Goal: Transaction & Acquisition: Purchase product/service

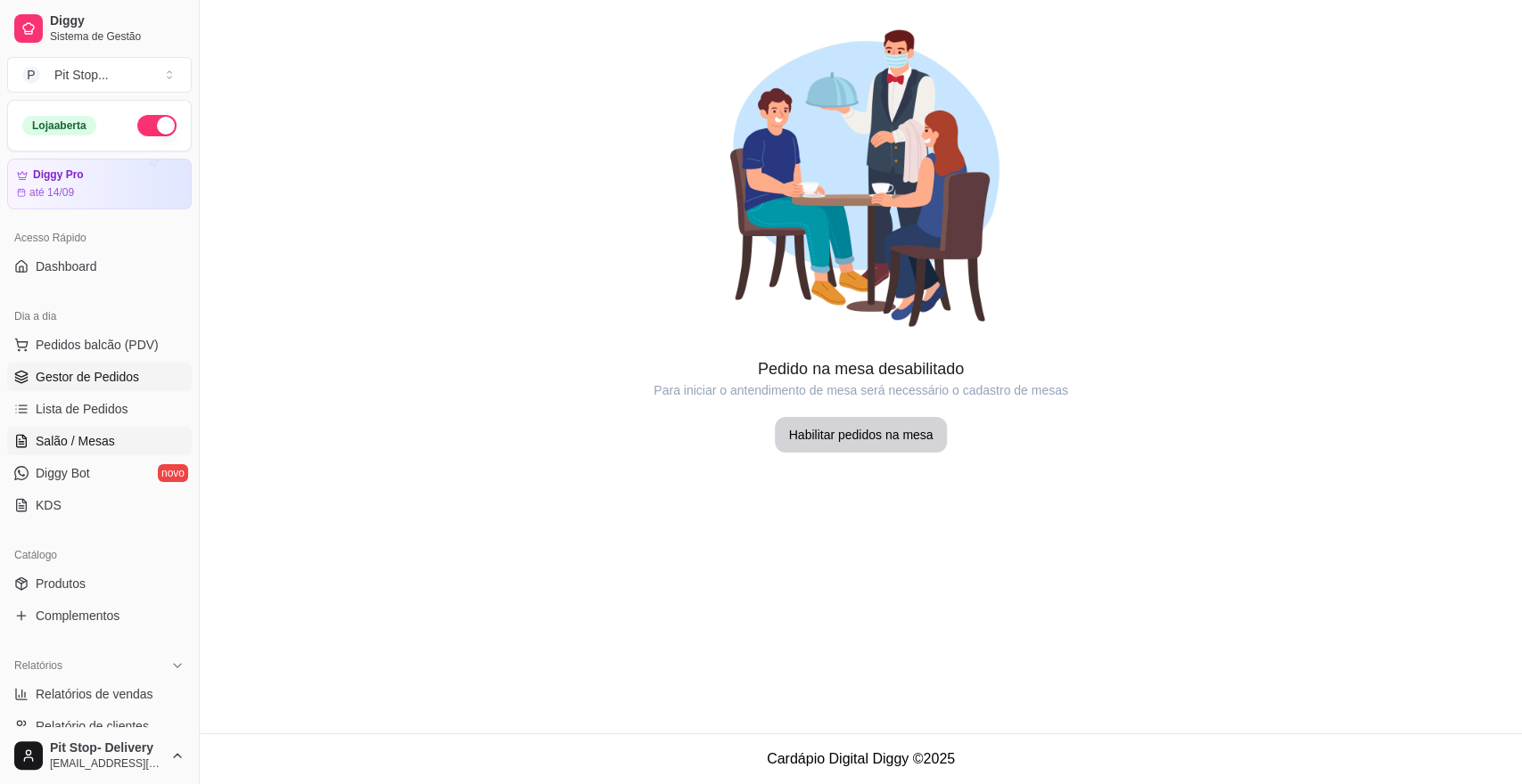
click at [142, 379] on link "Gestor de Pedidos" at bounding box center [99, 377] width 184 height 29
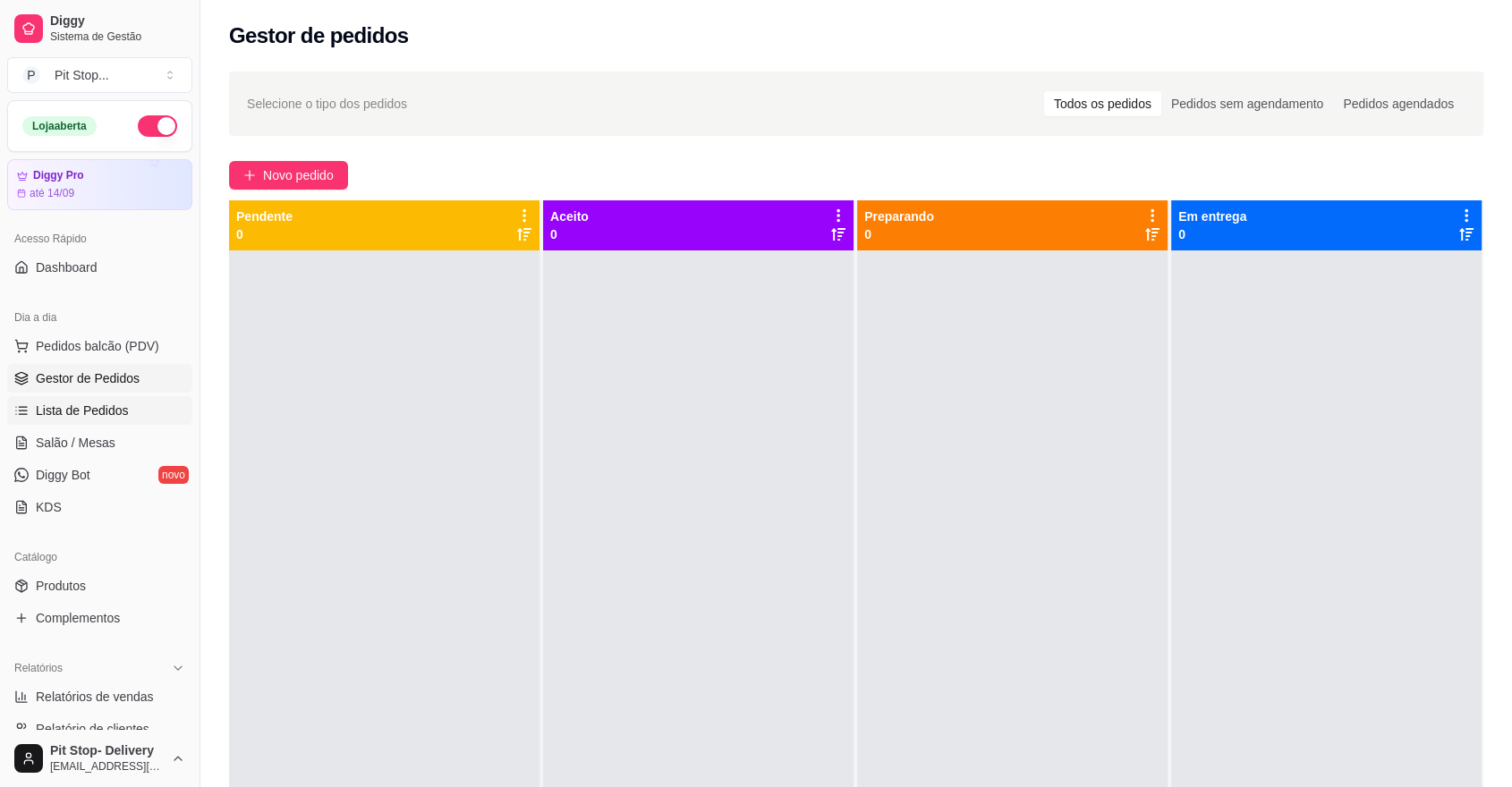
click at [122, 405] on span "Lista de Pedidos" at bounding box center [82, 411] width 93 height 18
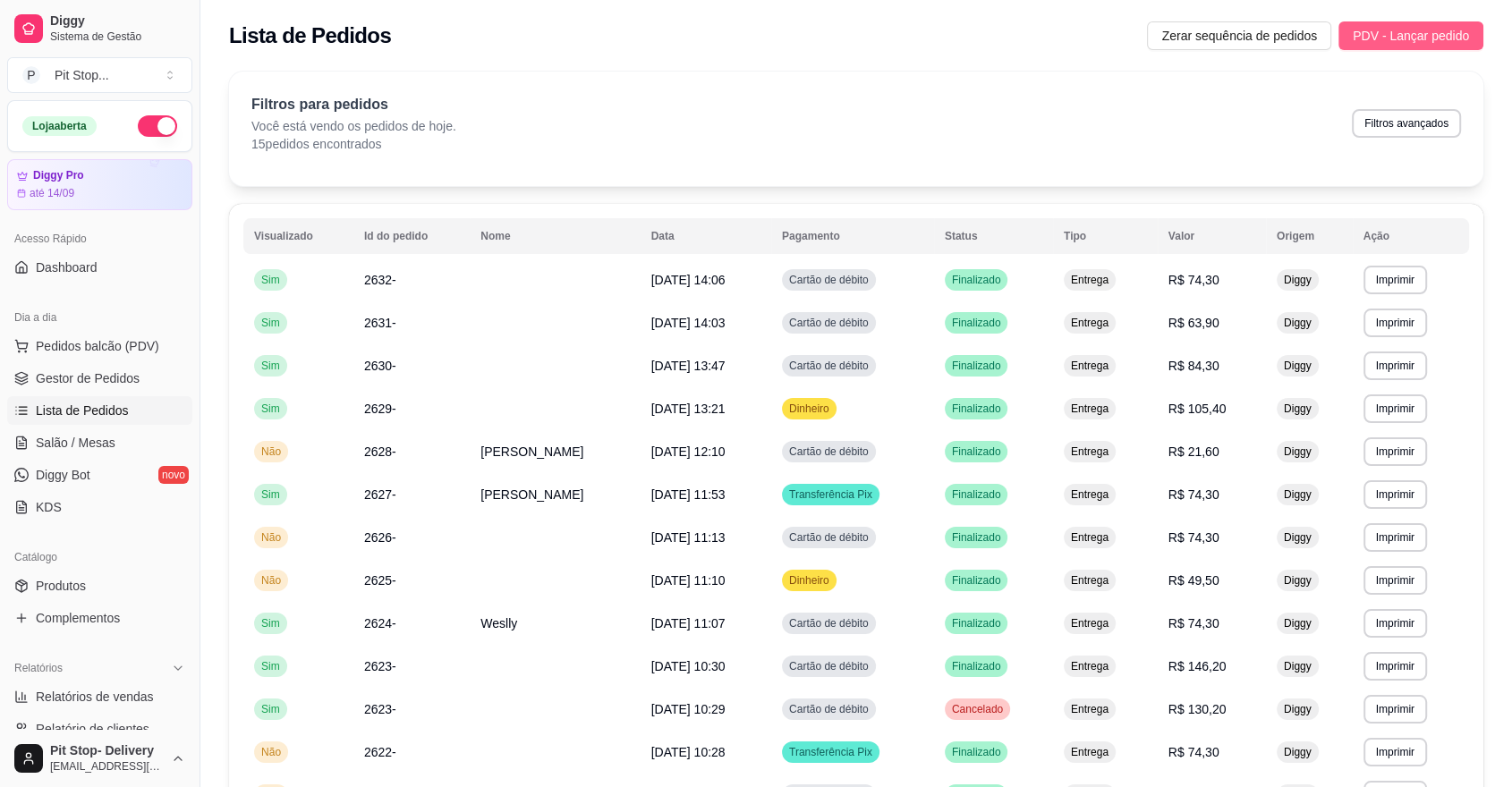
click at [1397, 39] on span "PDV - Lançar pedido" at bounding box center [1411, 36] width 116 height 20
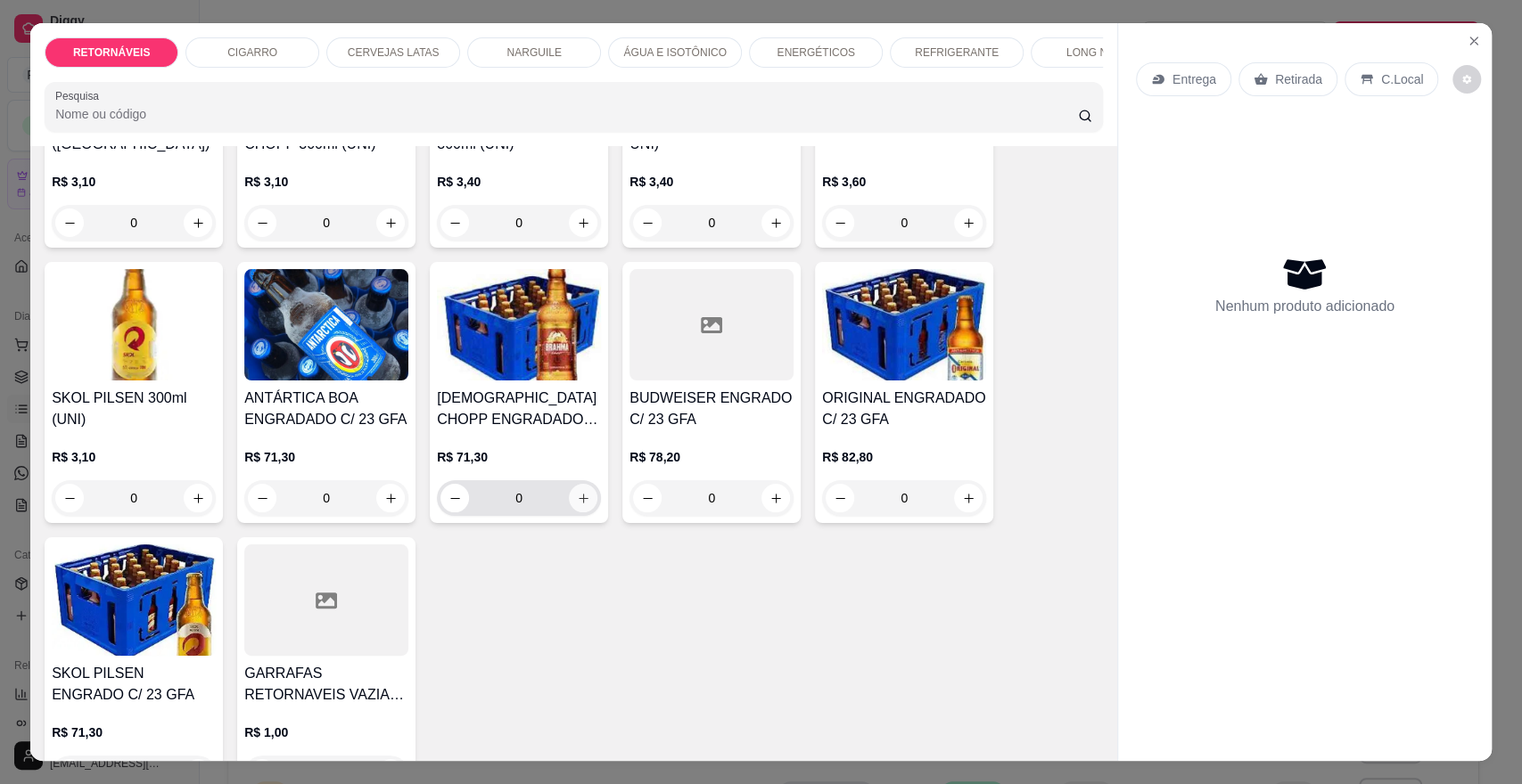
scroll to position [297, 0]
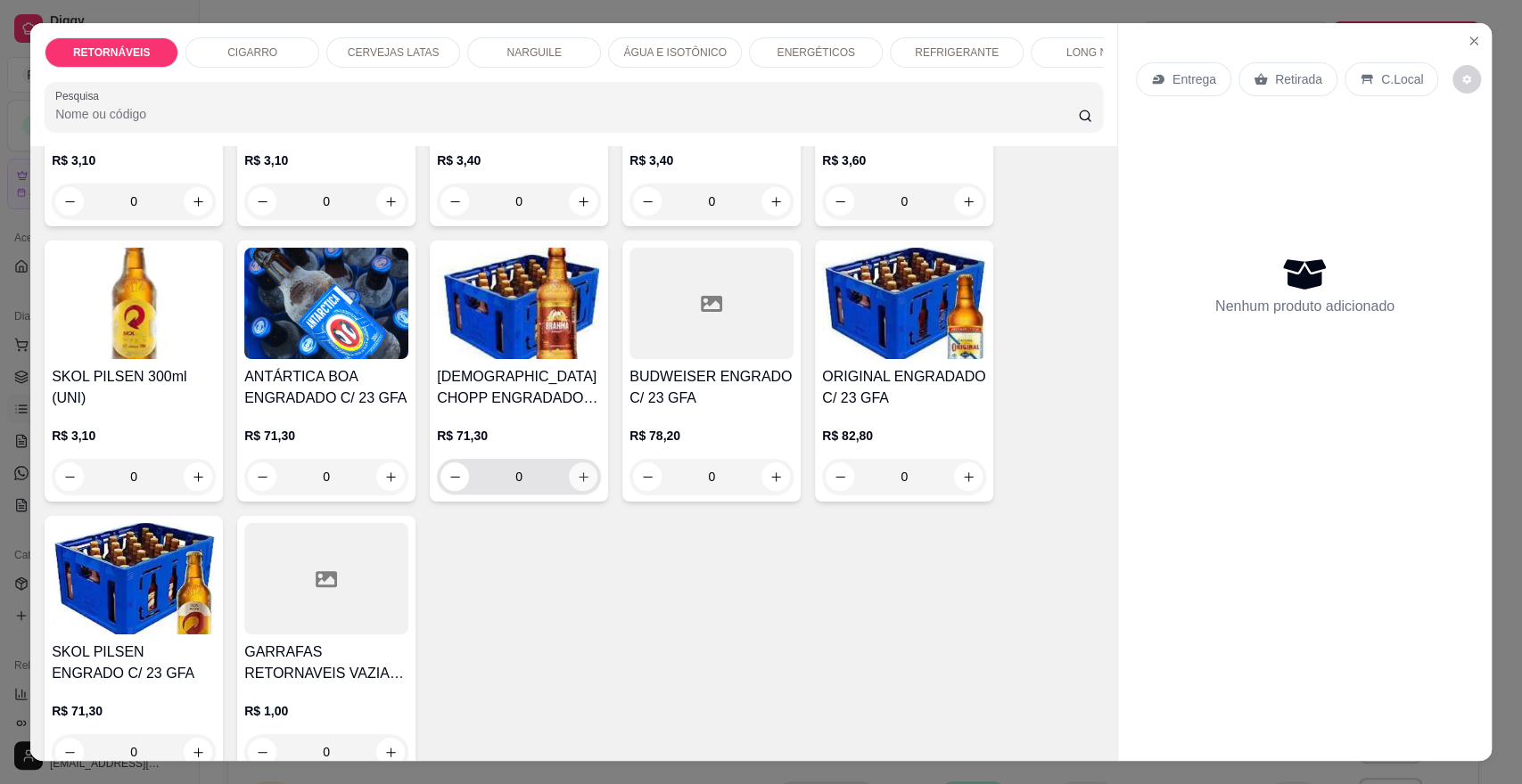
click at [577, 484] on icon "increase-product-quantity" at bounding box center [583, 477] width 13 height 13
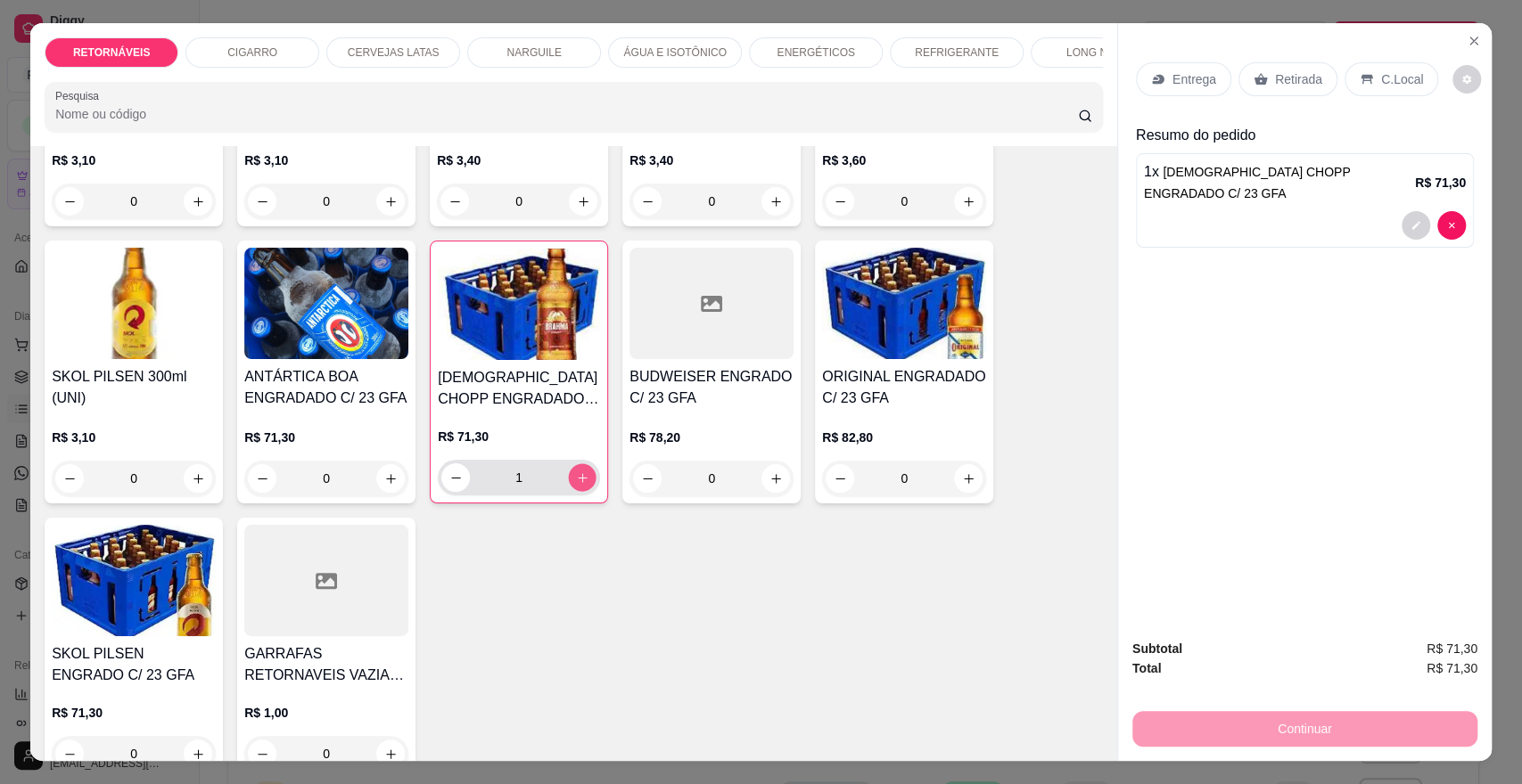
click at [578, 482] on icon "increase-product-quantity" at bounding box center [582, 478] width 9 height 9
type input "2"
click at [1184, 72] on p "Entrega" at bounding box center [1194, 79] width 44 height 18
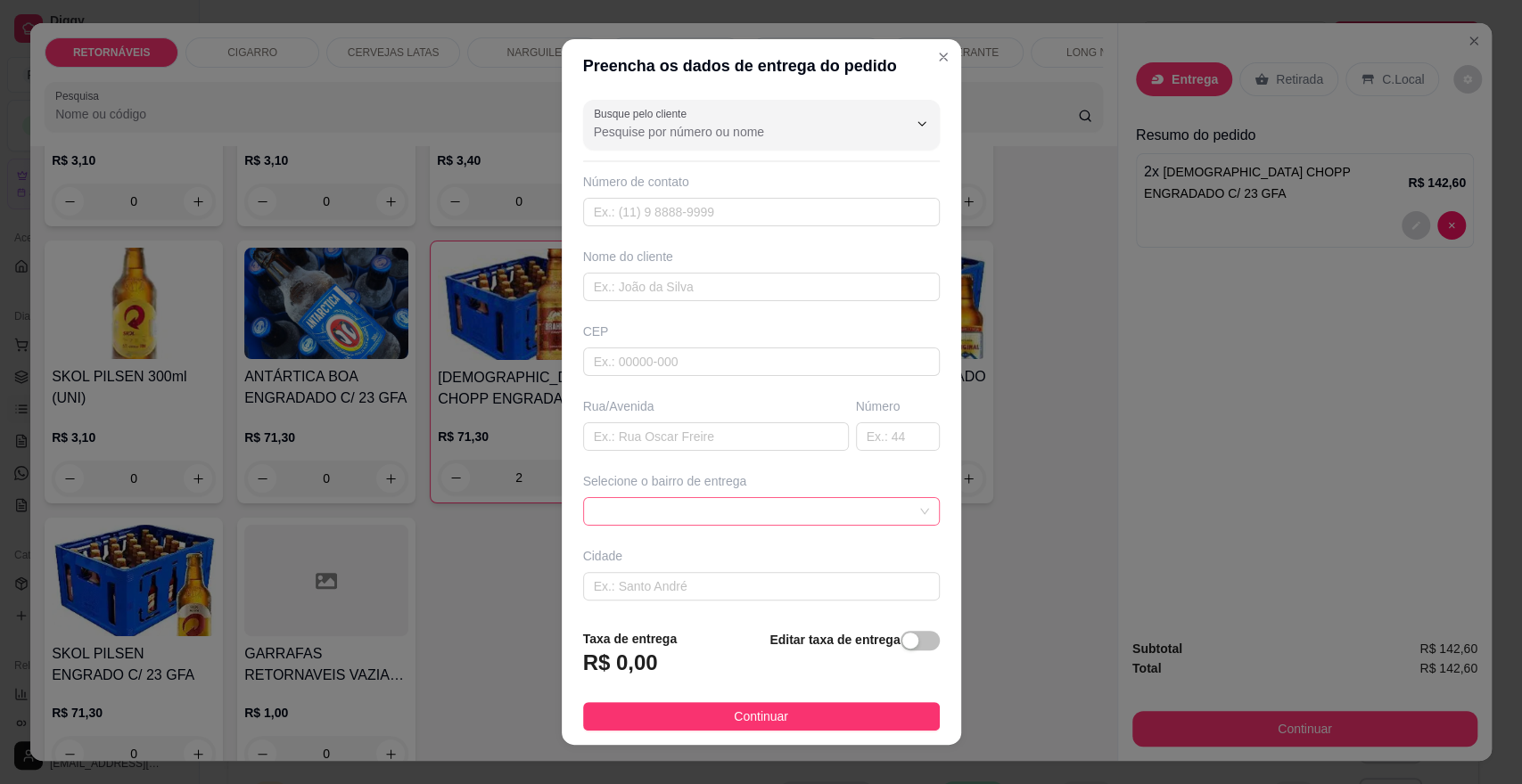
click at [683, 510] on span at bounding box center [761, 512] width 335 height 27
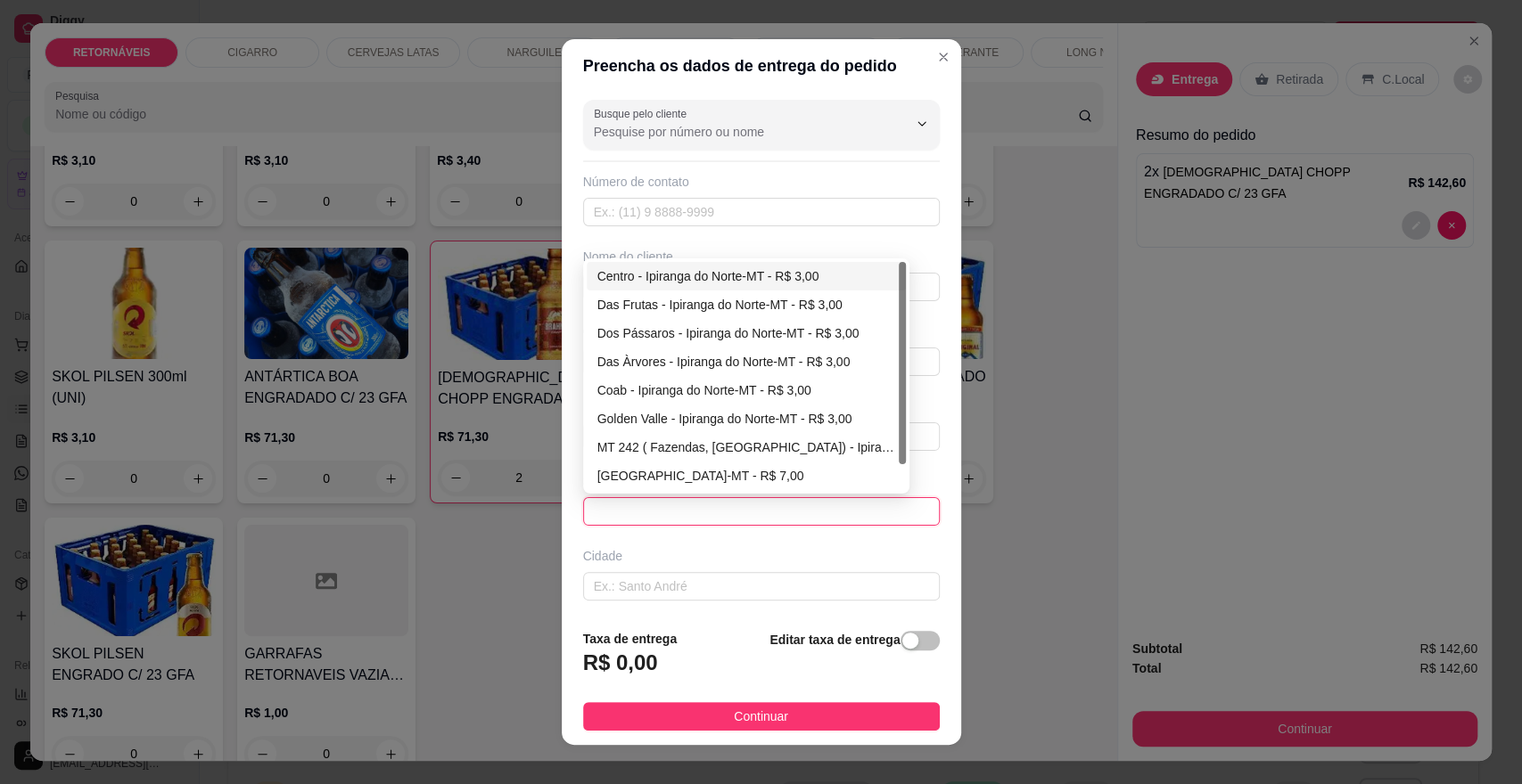
click at [764, 272] on div "Centro - Ipiranga do Norte-MT - R$ 3,00" at bounding box center [747, 277] width 298 height 20
type input "Ipiranga do Norte-MT"
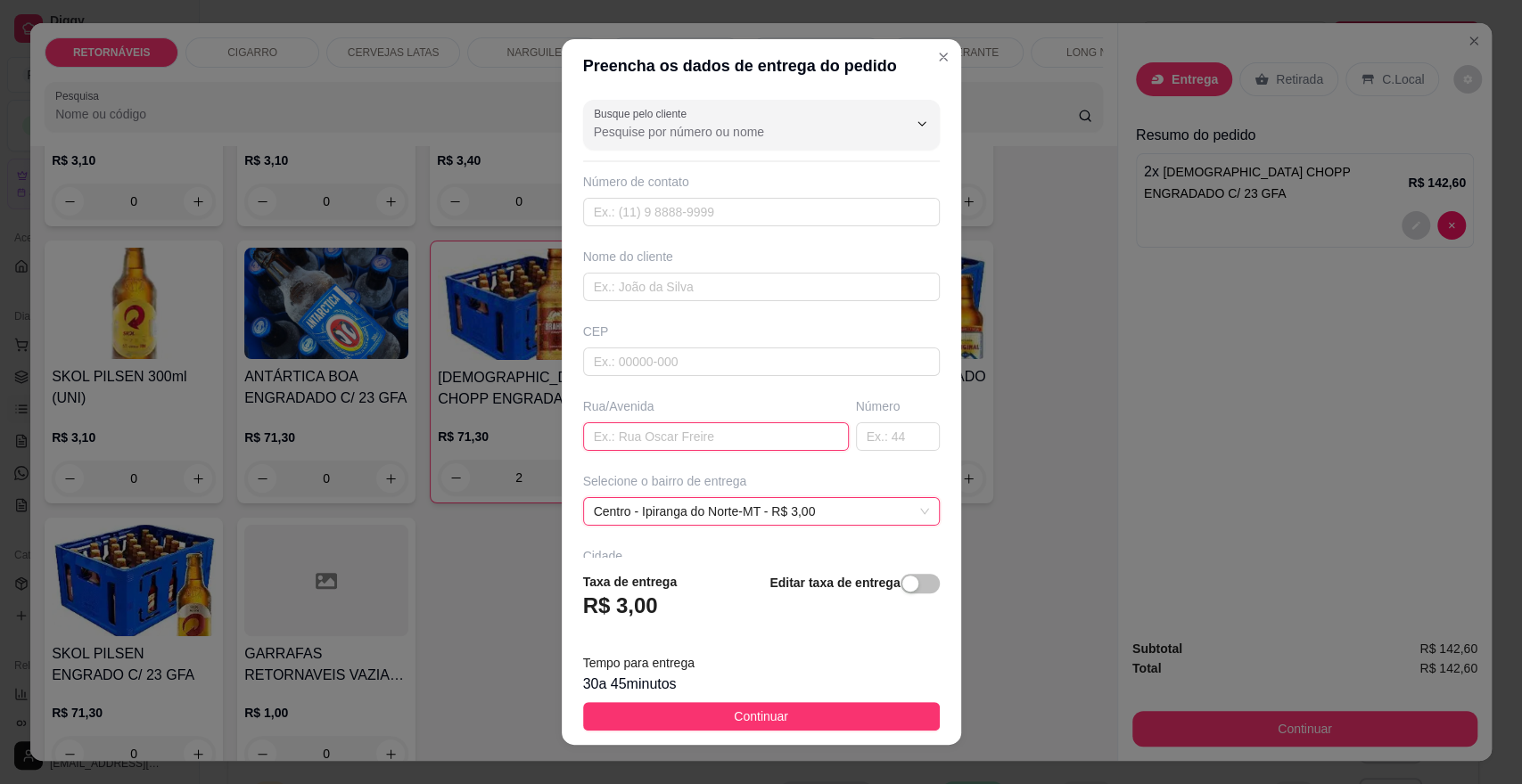
click at [730, 429] on input "text" at bounding box center [716, 436] width 266 height 29
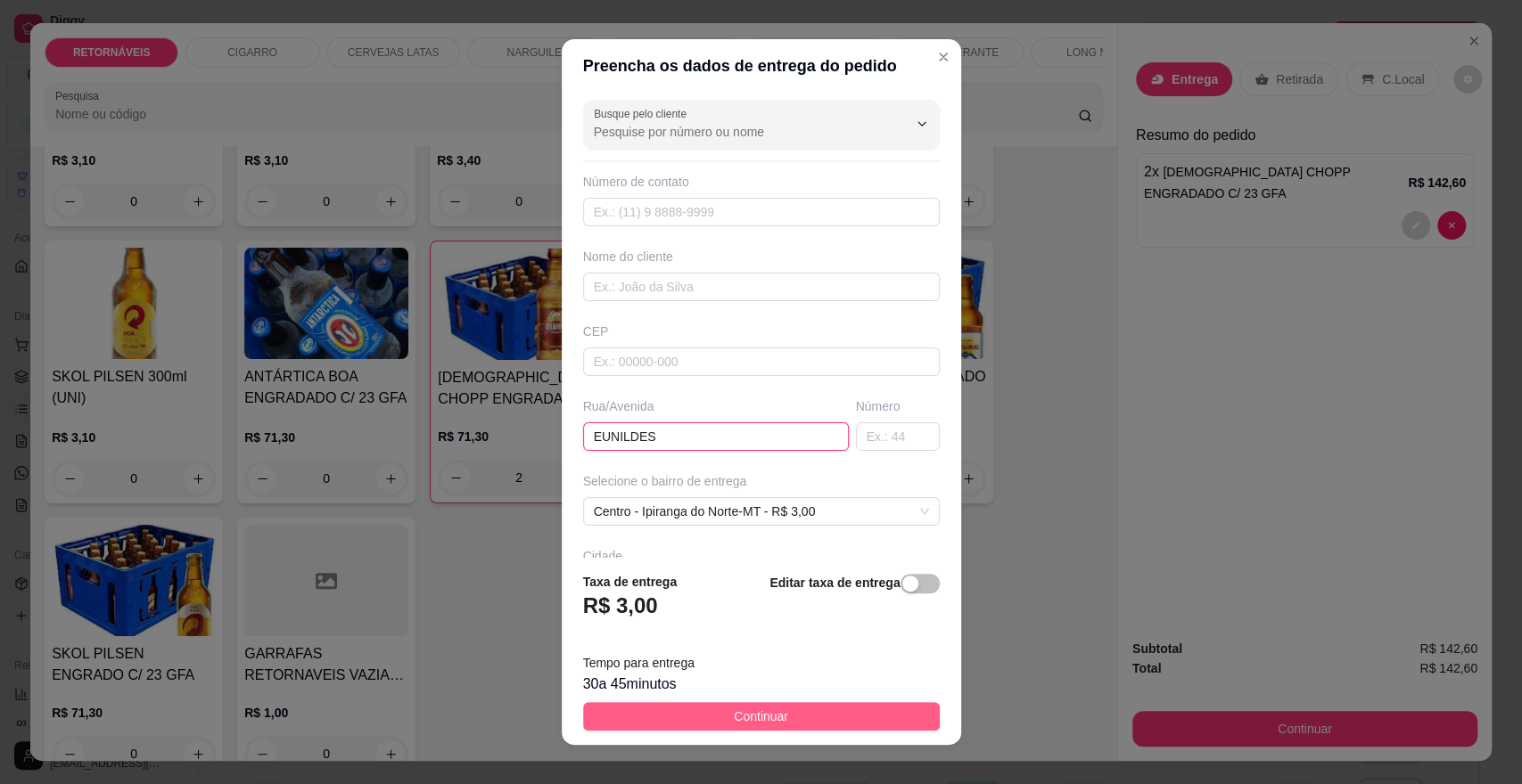
type input "EUNILDES"
click at [764, 713] on span "Continuar" at bounding box center [761, 717] width 55 height 20
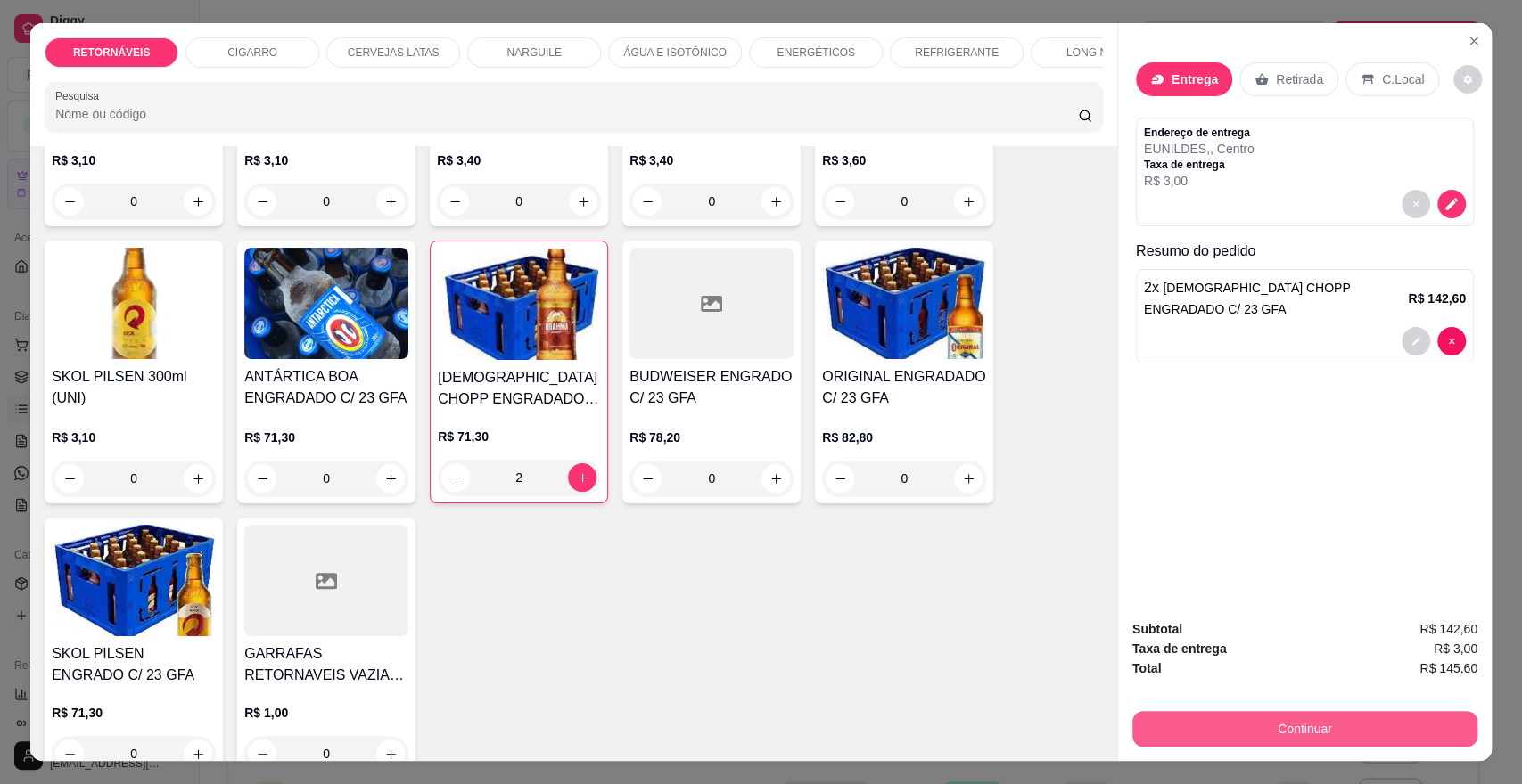
click at [1242, 742] on button "Continuar" at bounding box center [1305, 729] width 345 height 36
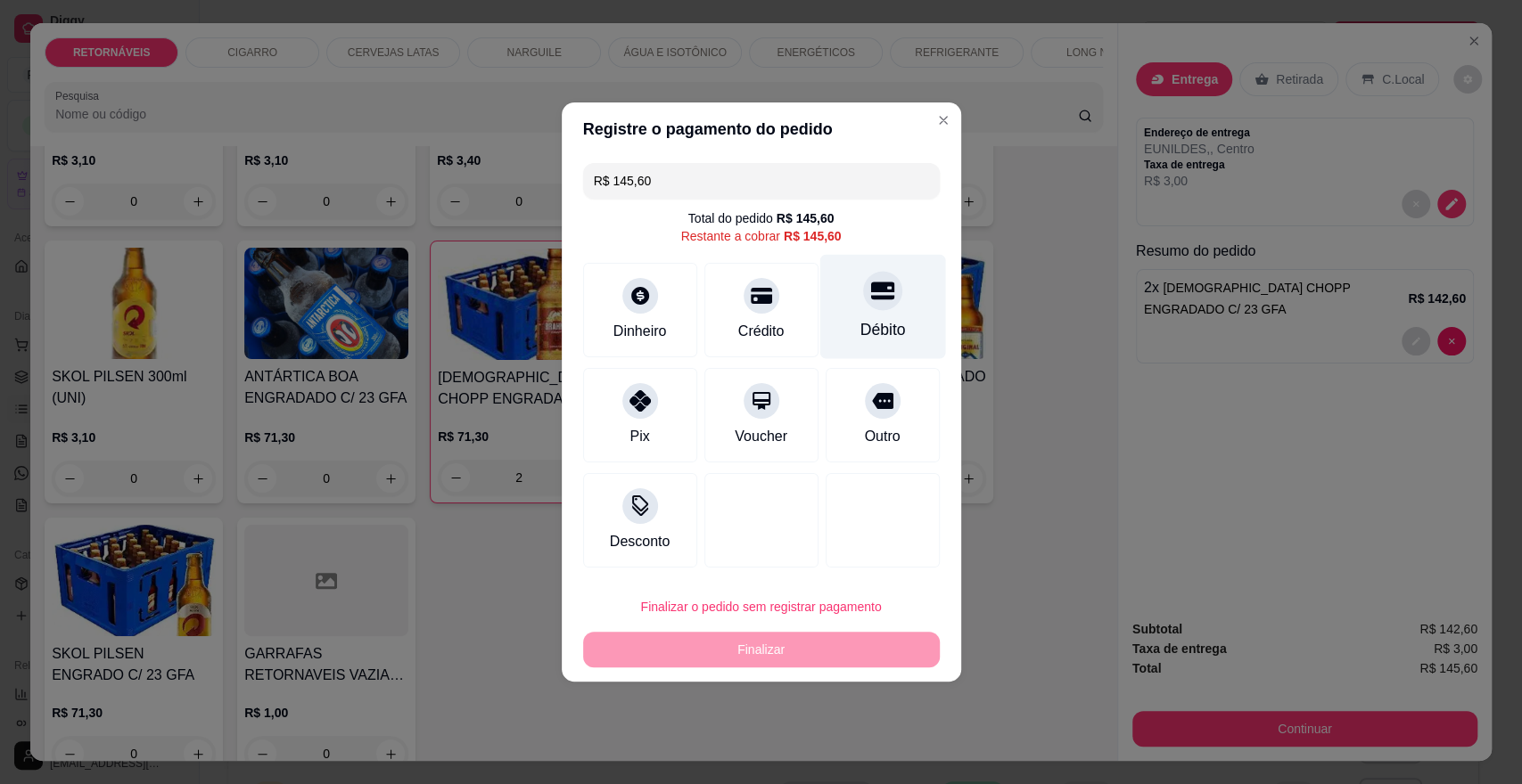
click at [843, 297] on div "Débito" at bounding box center [882, 307] width 126 height 104
type input "R$ 0,00"
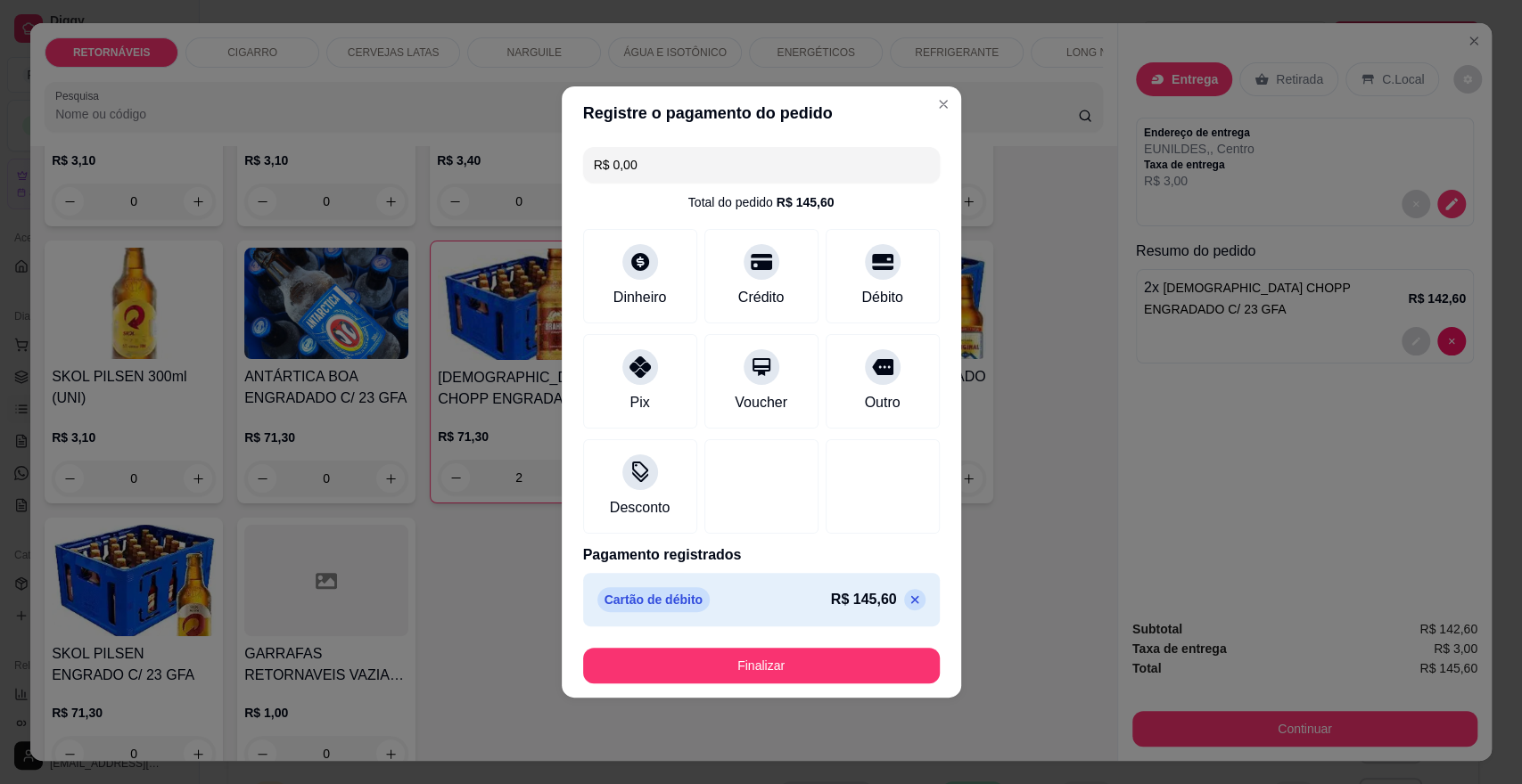
click at [884, 684] on footer "Finalizar" at bounding box center [761, 665] width 400 height 64
click at [884, 682] on button "Finalizar" at bounding box center [761, 666] width 357 height 36
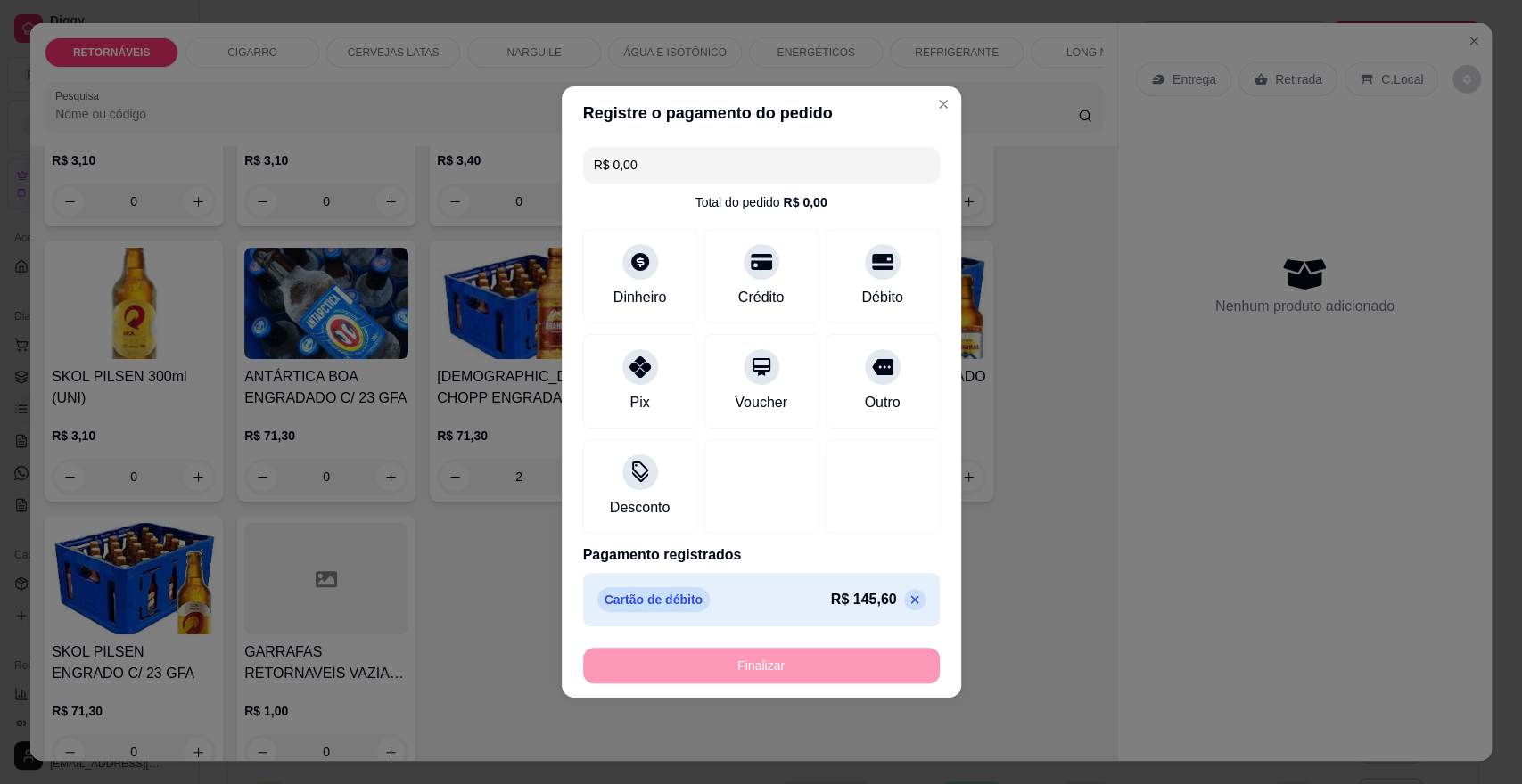
type input "0"
type input "-R$ 145,60"
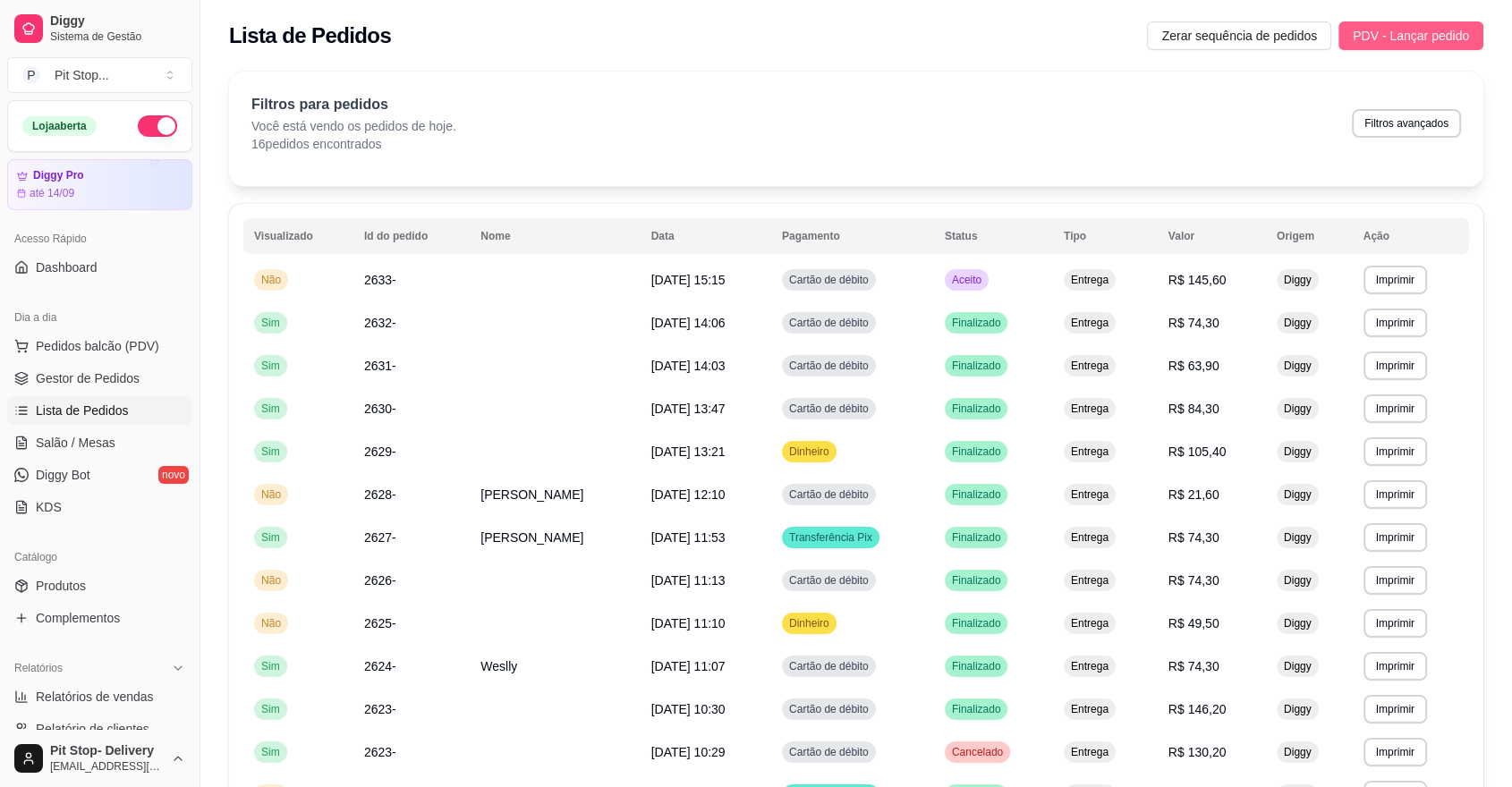
click at [1425, 30] on span "PDV - Lançar pedido" at bounding box center [1411, 36] width 116 height 20
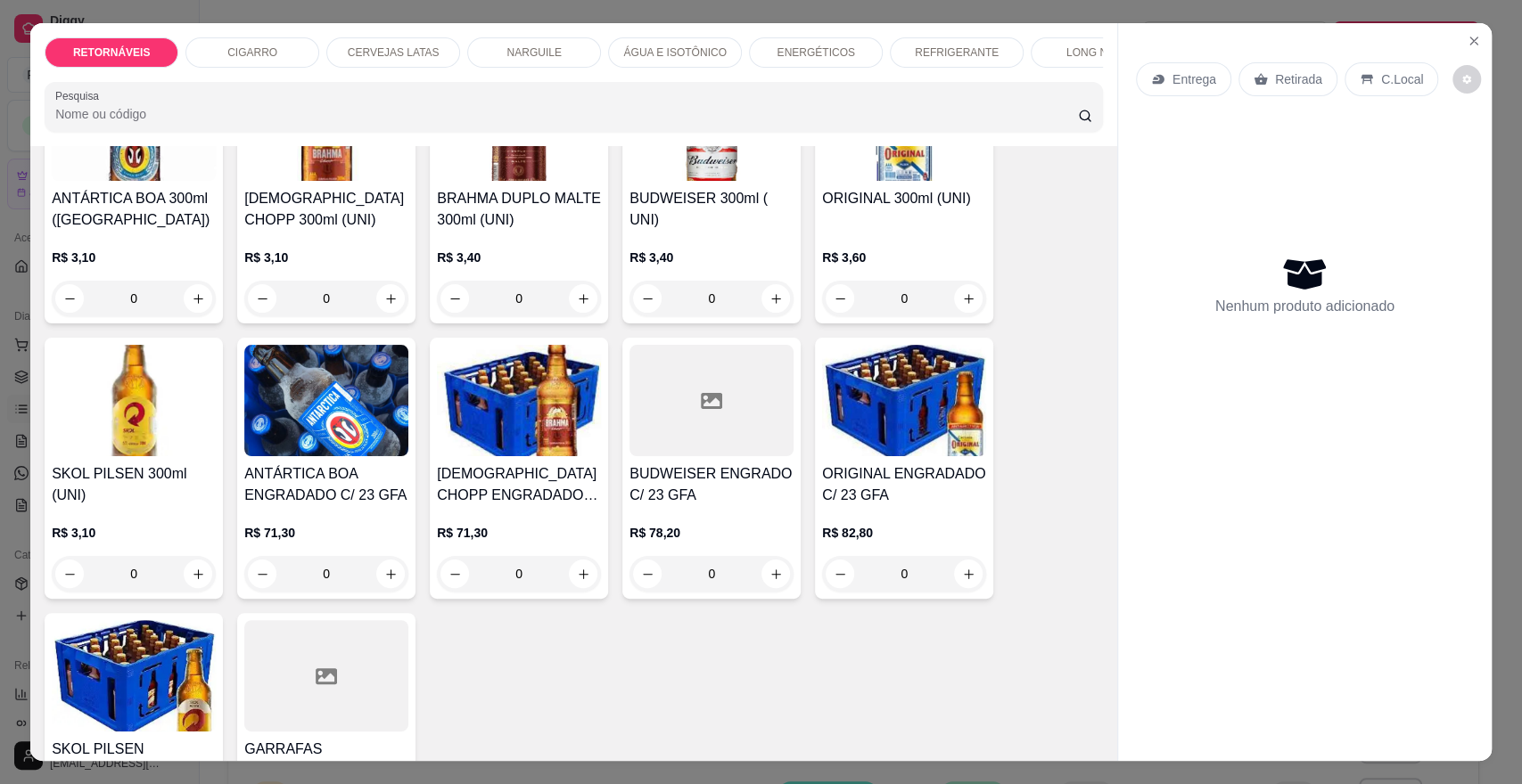
scroll to position [396, 0]
